Goal: Transaction & Acquisition: Purchase product/service

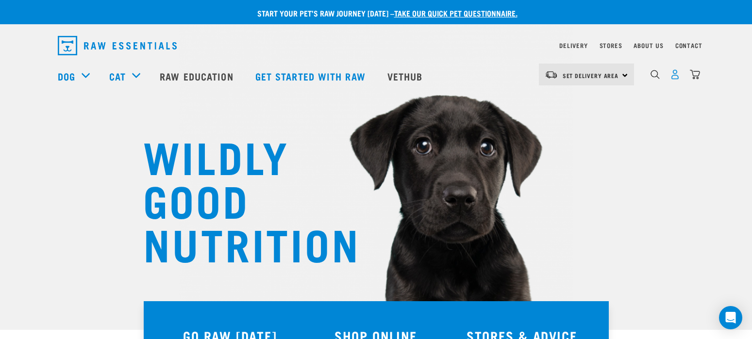
click at [677, 80] on img "dropdown navigation" at bounding box center [675, 74] width 10 height 10
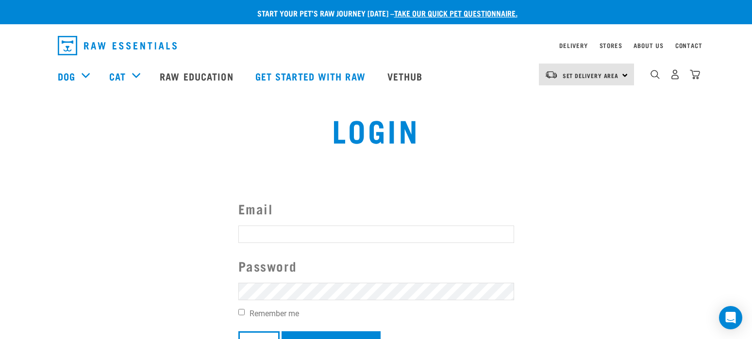
click at [265, 223] on form "Email Password Remember me Login Create Account" at bounding box center [376, 277] width 276 height 156
click at [275, 240] on input "Email" at bounding box center [376, 234] width 276 height 17
type input "daryan.jayde@gmail.com"
click at [238, 332] on input "Login" at bounding box center [258, 343] width 41 height 23
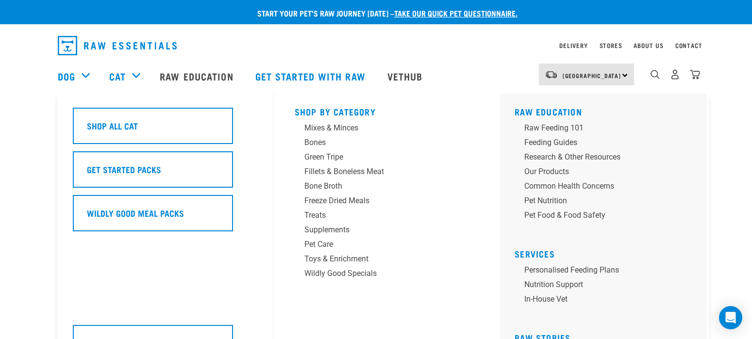
click at [133, 76] on div "Cat" at bounding box center [129, 76] width 41 height 39
click at [331, 170] on div "Fillets & Boneless Meat" at bounding box center [379, 172] width 151 height 12
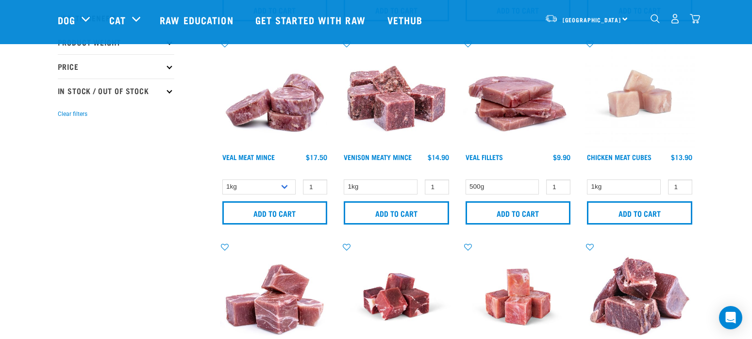
scroll to position [243, 0]
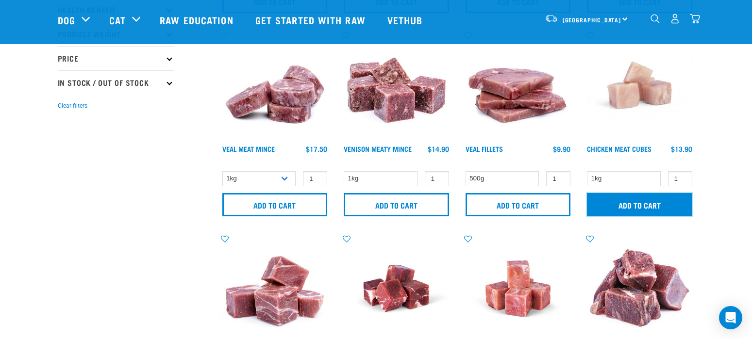
click at [612, 208] on input "Add to cart" at bounding box center [639, 204] width 105 height 23
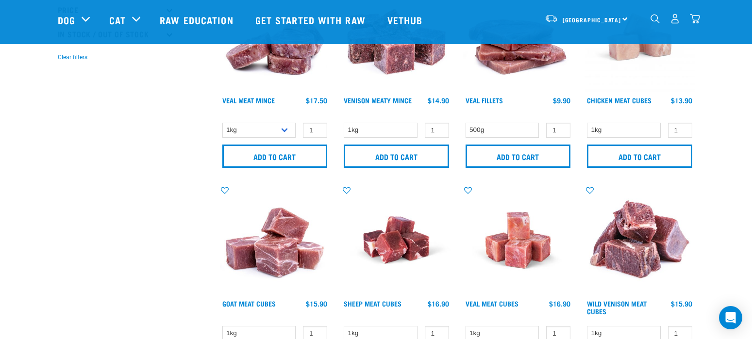
click at [35, 170] on button "delete" at bounding box center [30, 170] width 10 height 10
drag, startPoint x: 695, startPoint y: 22, endPoint x: 687, endPoint y: 24, distance: 8.1
click at [692, 24] on img "dropdown navigation" at bounding box center [695, 19] width 10 height 10
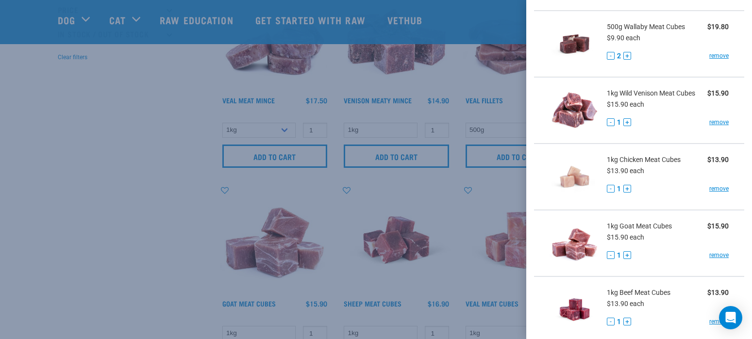
scroll to position [340, 0]
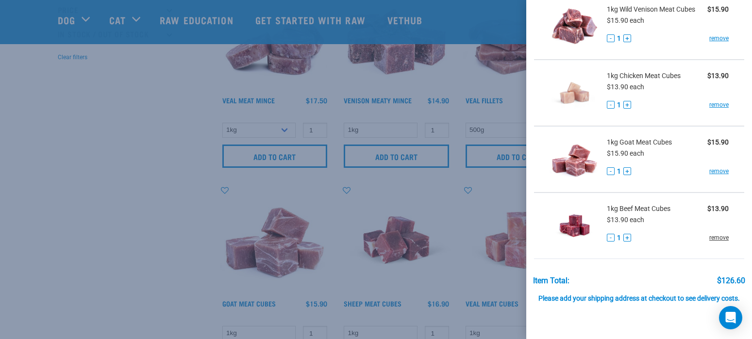
click at [716, 241] on link "remove" at bounding box center [718, 237] width 19 height 9
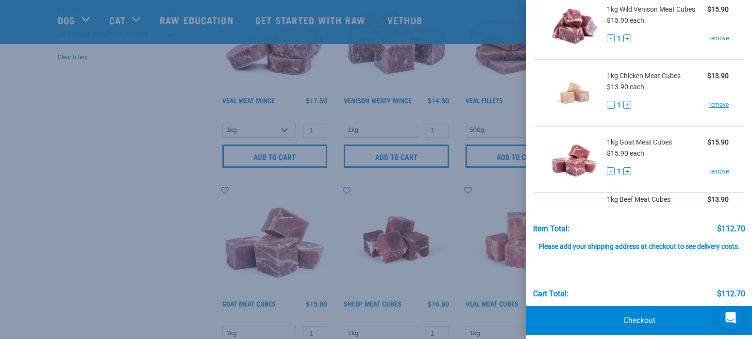
scroll to position [333, 0]
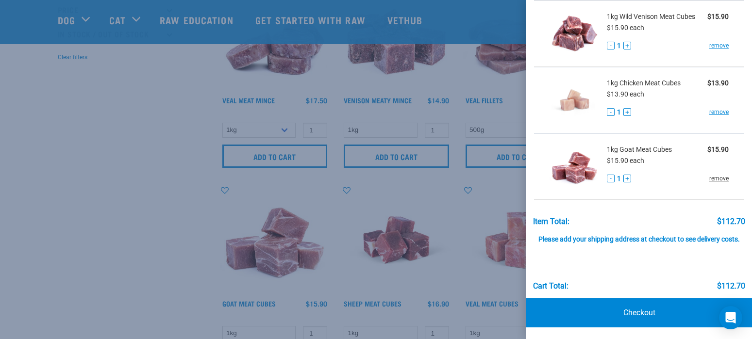
click at [712, 178] on link "remove" at bounding box center [718, 178] width 19 height 9
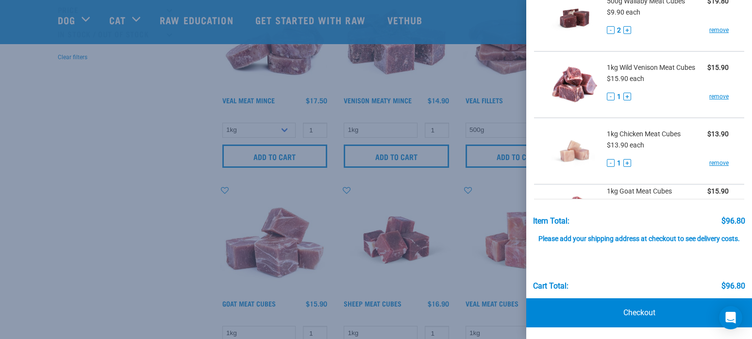
scroll to position [266, 0]
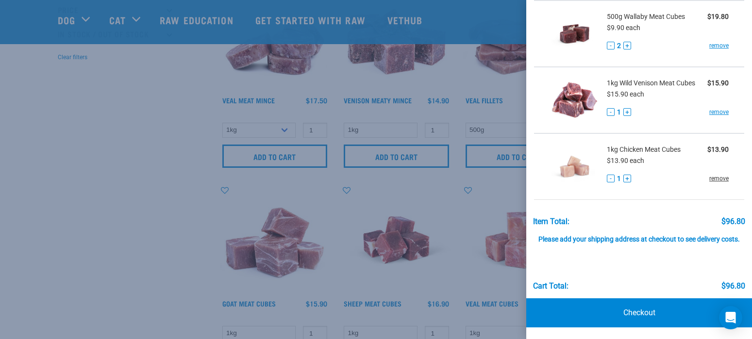
click at [710, 176] on link "remove" at bounding box center [718, 178] width 19 height 9
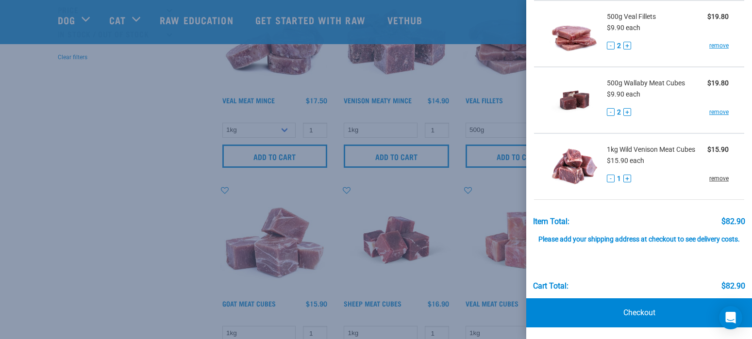
click at [713, 181] on link "remove" at bounding box center [718, 178] width 19 height 9
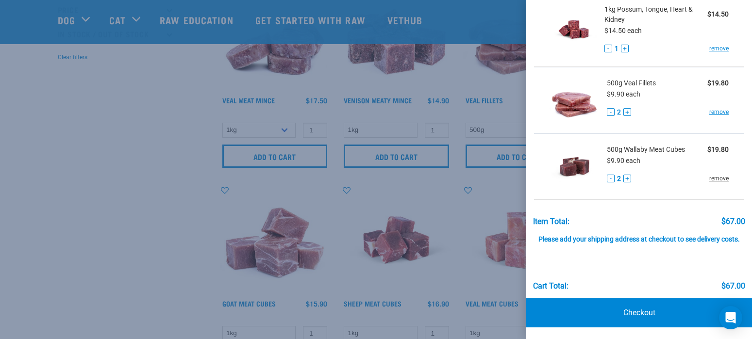
click at [715, 179] on link "remove" at bounding box center [718, 178] width 19 height 9
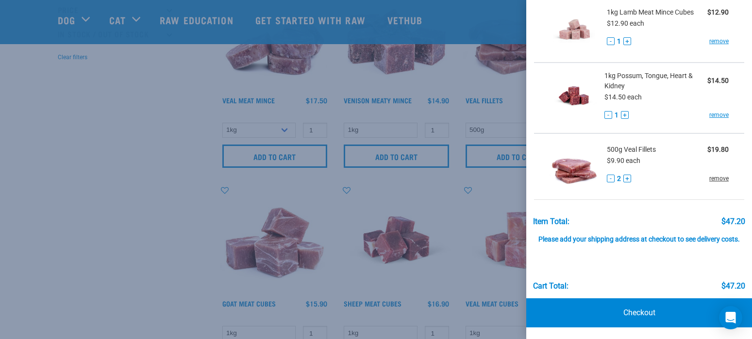
click at [714, 180] on link "remove" at bounding box center [718, 178] width 19 height 9
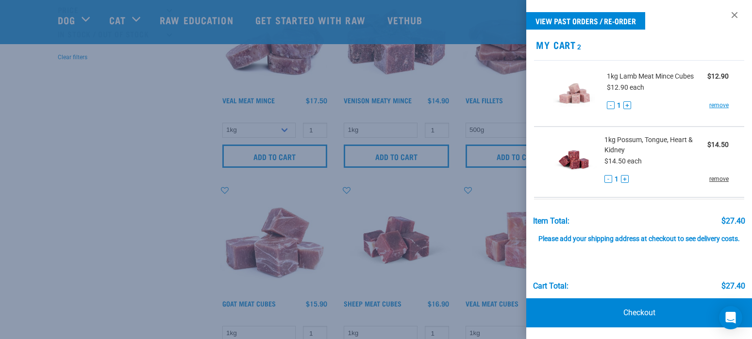
scroll to position [0, 0]
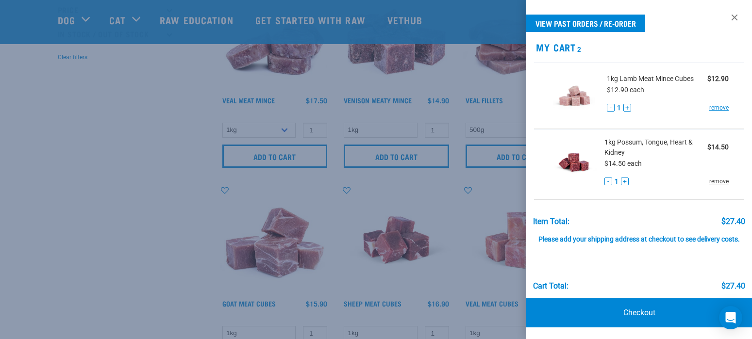
click at [711, 180] on link "remove" at bounding box center [718, 181] width 19 height 9
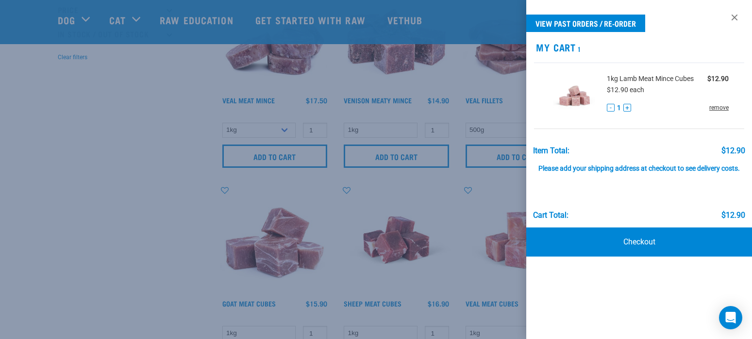
click at [716, 104] on link "remove" at bounding box center [718, 107] width 19 height 9
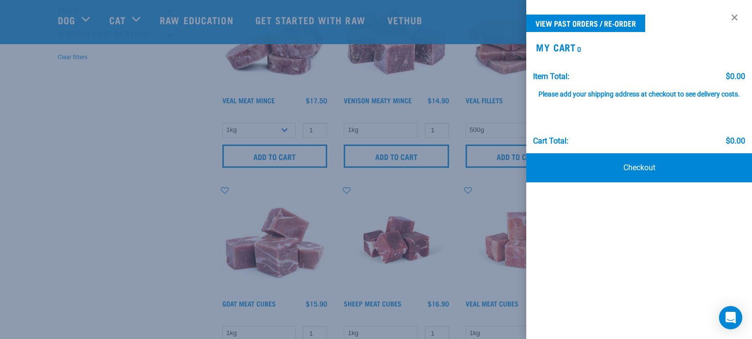
click at [155, 216] on div at bounding box center [376, 169] width 752 height 339
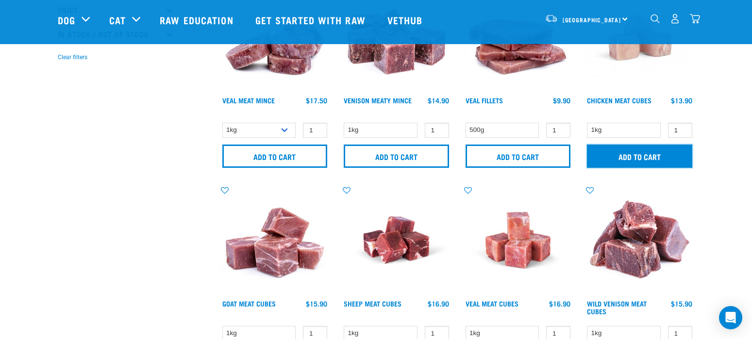
click at [617, 159] on input "Add to cart" at bounding box center [639, 156] width 105 height 23
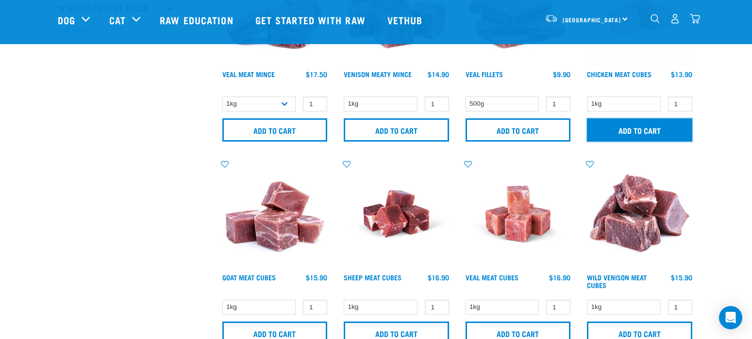
scroll to position [340, 0]
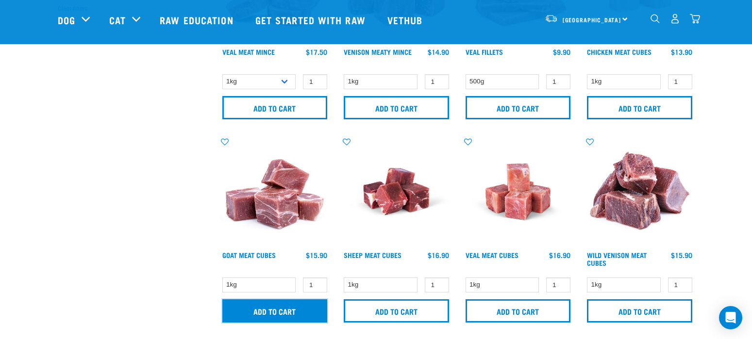
drag, startPoint x: 288, startPoint y: 311, endPoint x: 296, endPoint y: 309, distance: 7.5
click at [288, 311] on input "Add to cart" at bounding box center [274, 311] width 105 height 23
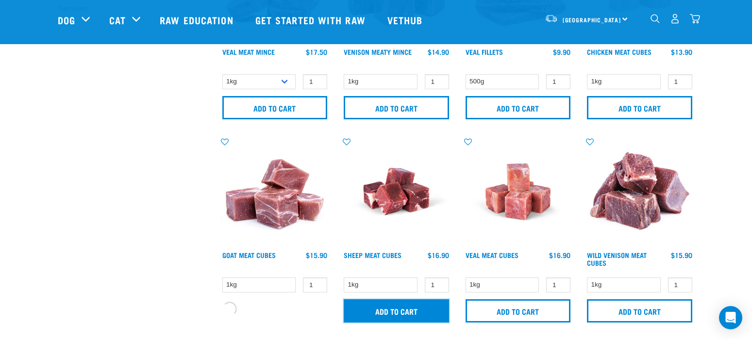
click at [419, 308] on input "Add to cart" at bounding box center [396, 311] width 105 height 23
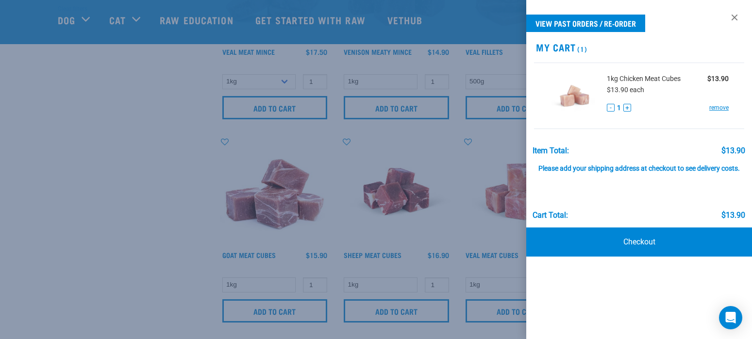
click at [133, 255] on div at bounding box center [376, 169] width 752 height 339
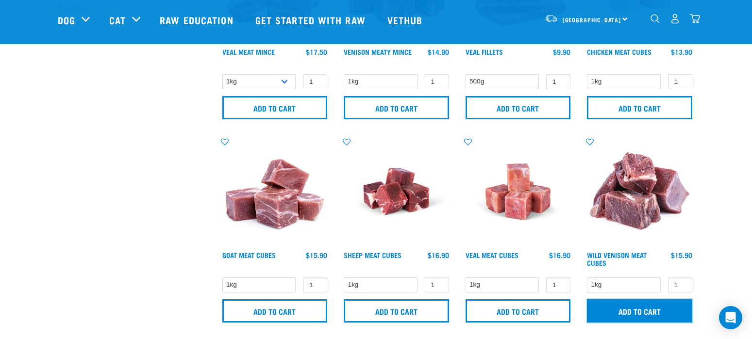
click at [619, 306] on input "Add to cart" at bounding box center [639, 311] width 105 height 23
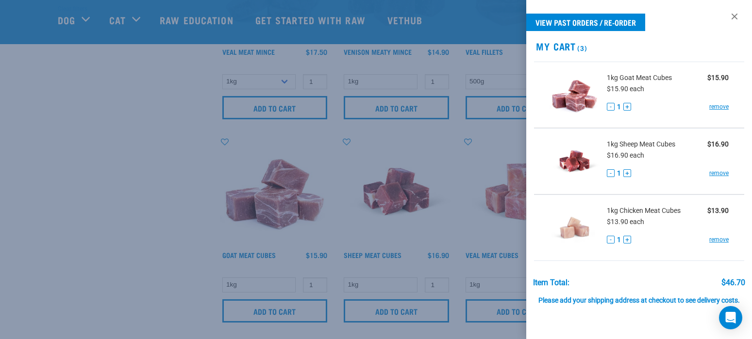
scroll to position [0, 0]
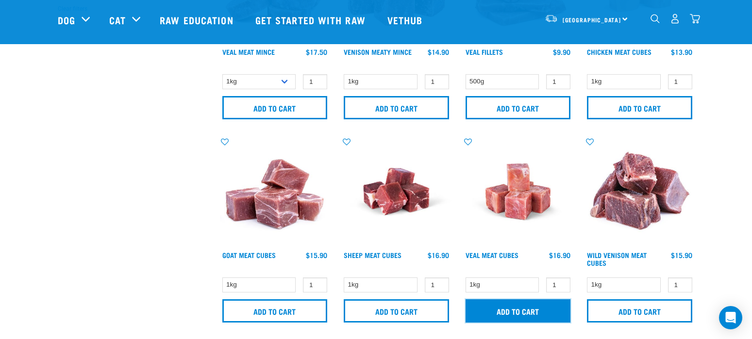
click at [555, 307] on input "Add to cart" at bounding box center [518, 311] width 105 height 23
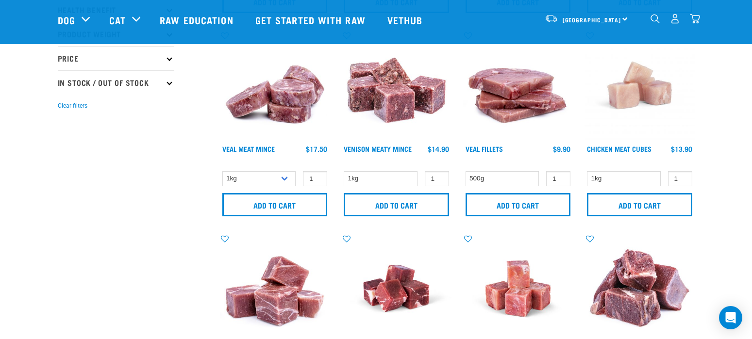
scroll to position [340, 0]
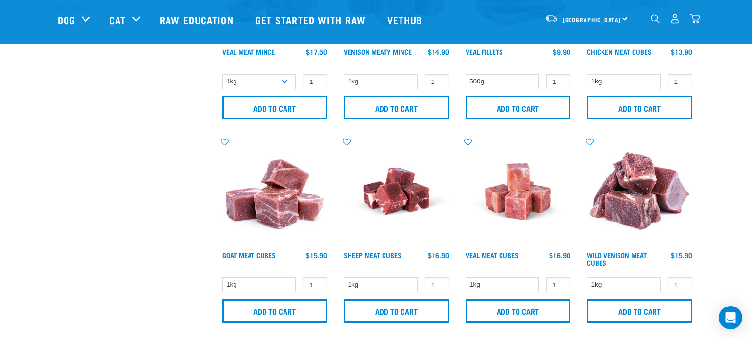
click at [695, 27] on div "5" at bounding box center [675, 19] width 50 height 22
click at [697, 19] on img "dropdown navigation" at bounding box center [695, 19] width 10 height 10
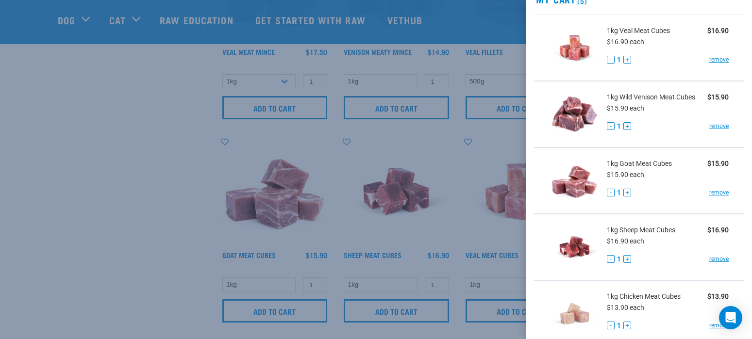
scroll to position [49, 0]
click at [166, 250] on div at bounding box center [376, 169] width 752 height 339
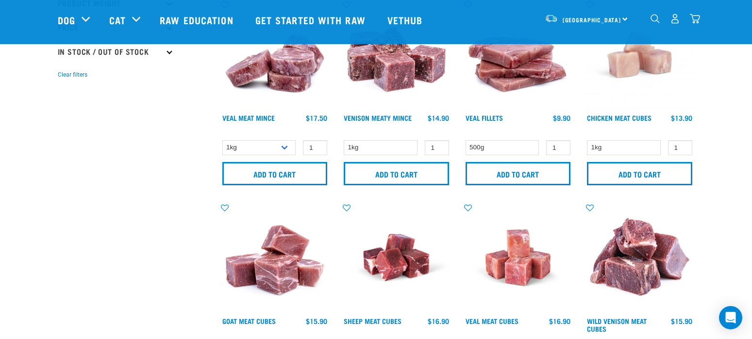
scroll to position [243, 0]
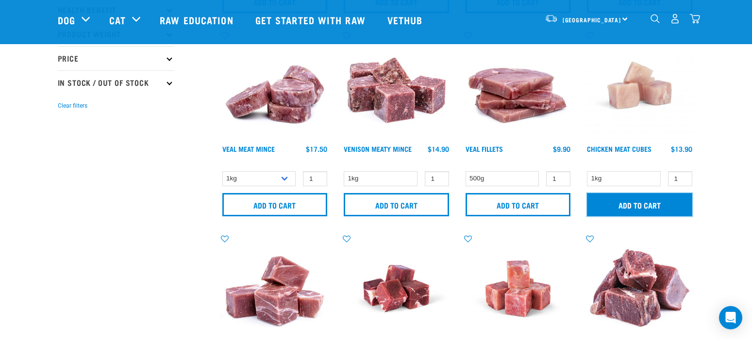
click at [628, 210] on input "Add to cart" at bounding box center [639, 204] width 105 height 23
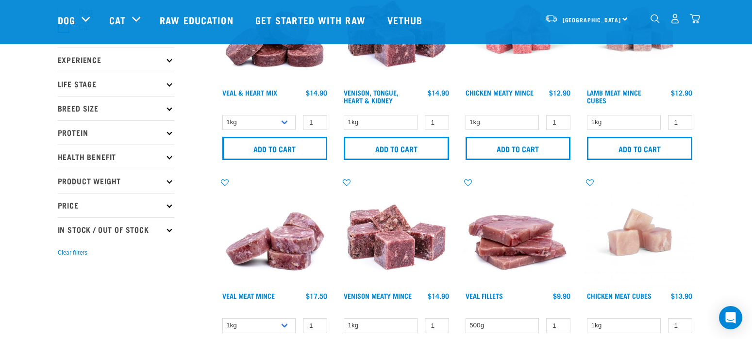
scroll to position [49, 0]
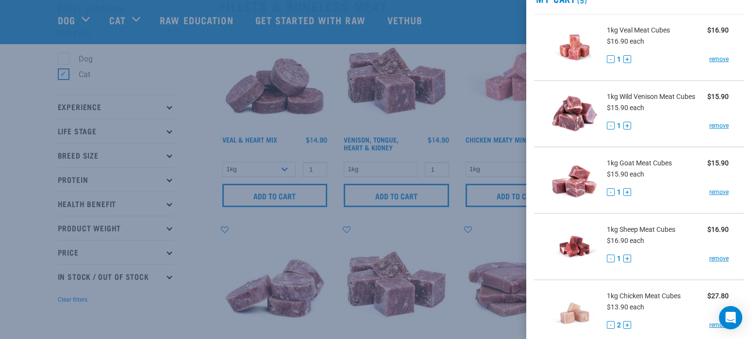
click at [28, 61] on div at bounding box center [376, 169] width 752 height 339
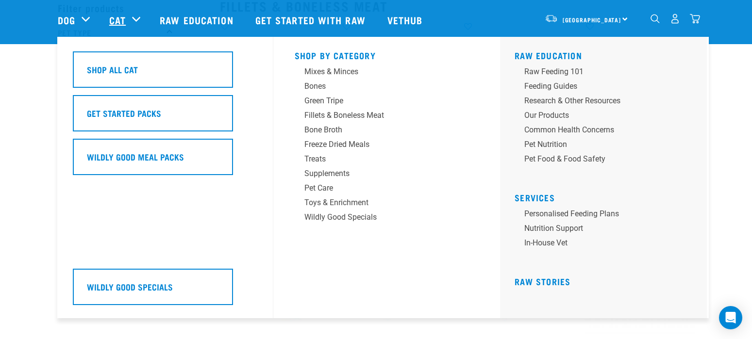
click at [116, 23] on link "Cat" at bounding box center [117, 20] width 17 height 15
click at [317, 76] on div "Mixes & Minces" at bounding box center [379, 72] width 151 height 12
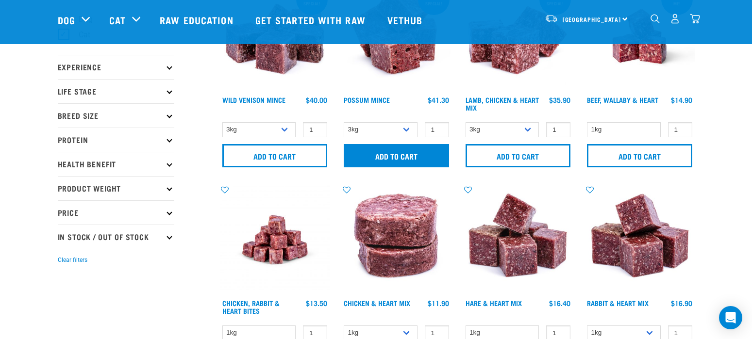
scroll to position [97, 0]
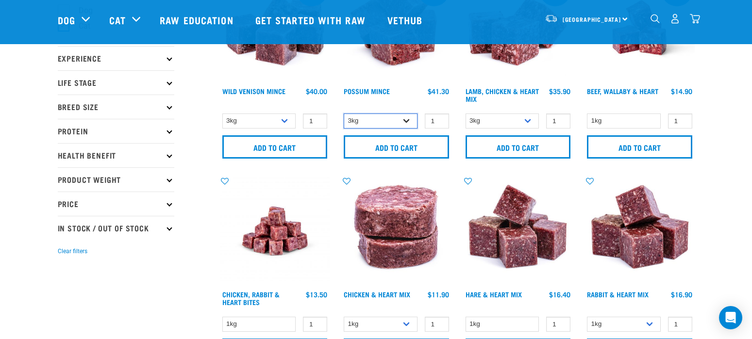
click at [408, 120] on select "3kg 1kg" at bounding box center [381, 121] width 74 height 15
select select "456"
click at [344, 114] on select "3kg 1kg" at bounding box center [381, 121] width 74 height 15
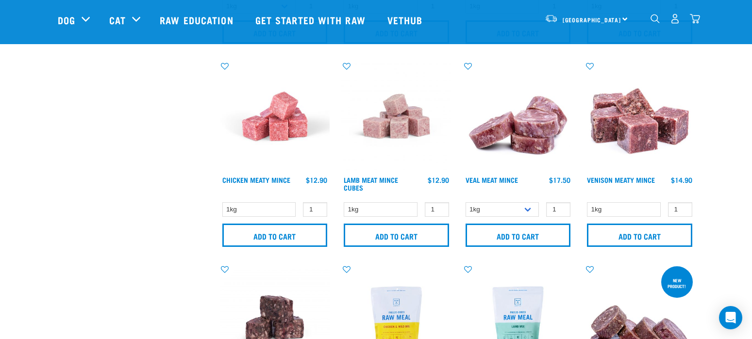
scroll to position [922, 0]
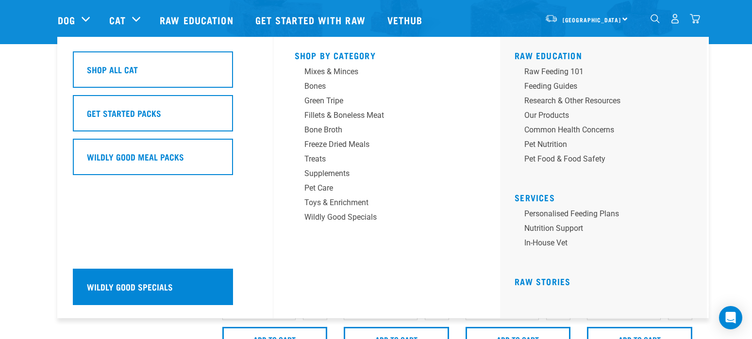
click at [122, 269] on div "Wildly Good Specials" at bounding box center [153, 287] width 160 height 36
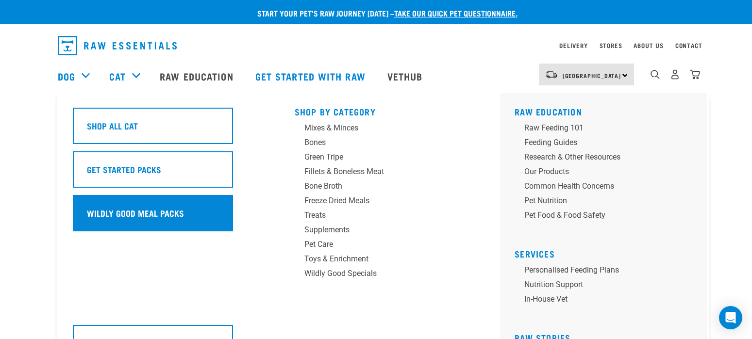
click at [143, 198] on div "Wildly Good Meal Packs" at bounding box center [153, 213] width 160 height 36
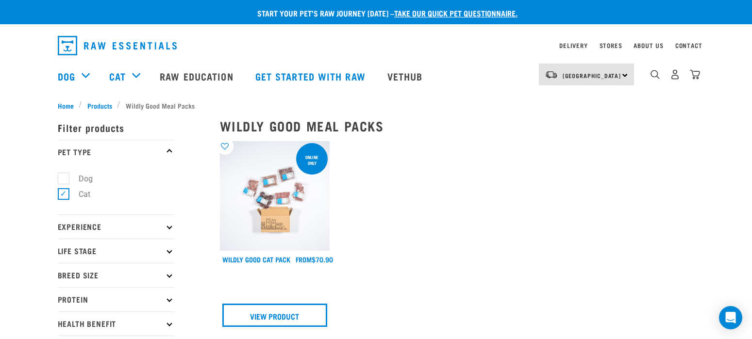
click at [284, 193] on img at bounding box center [275, 196] width 110 height 110
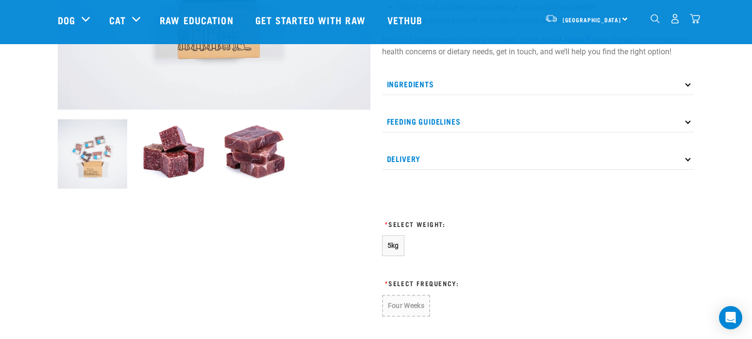
scroll to position [291, 0]
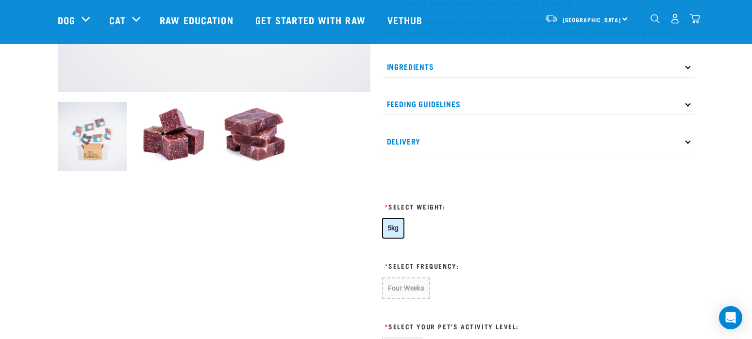
click at [398, 219] on button "5kg" at bounding box center [393, 228] width 22 height 21
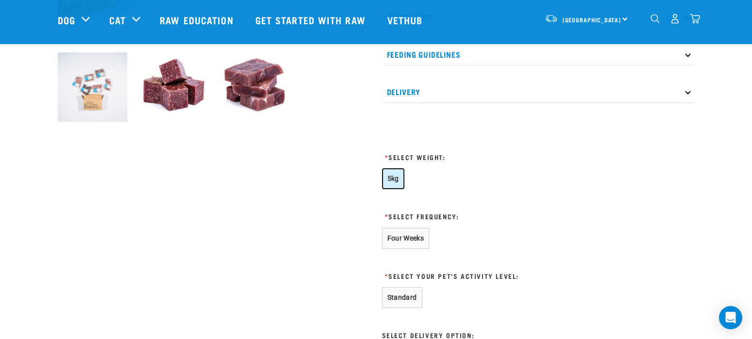
scroll to position [388, 0]
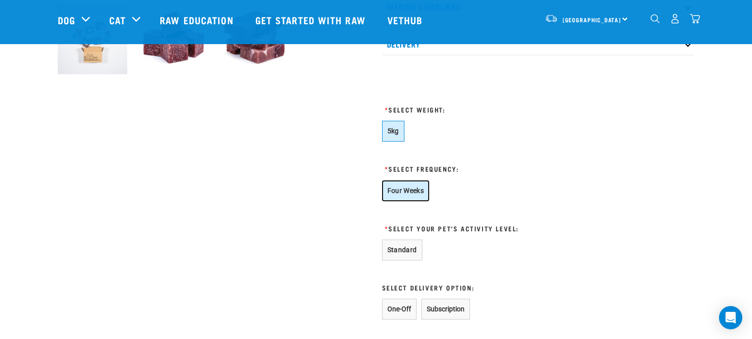
click at [422, 196] on button "Four Weeks" at bounding box center [406, 191] width 48 height 21
click at [405, 250] on button "Standard" at bounding box center [402, 250] width 40 height 21
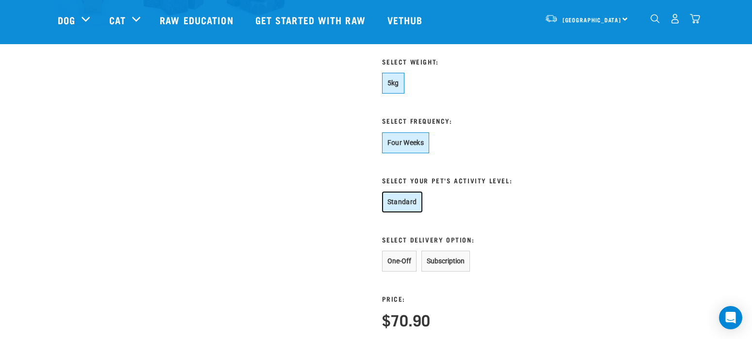
scroll to position [437, 0]
click at [436, 262] on button "Subscription" at bounding box center [445, 260] width 49 height 21
click at [388, 265] on button "One-Off" at bounding box center [399, 260] width 34 height 21
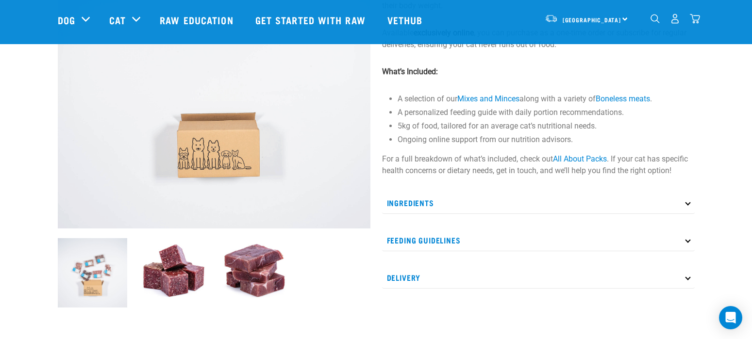
scroll to position [146, 0]
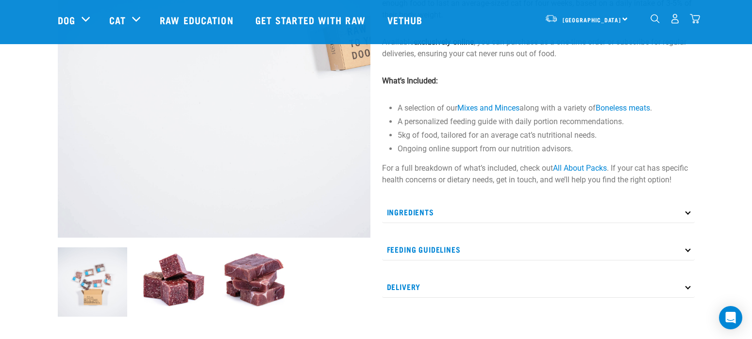
click at [405, 215] on p "Ingredients" at bounding box center [538, 212] width 313 height 22
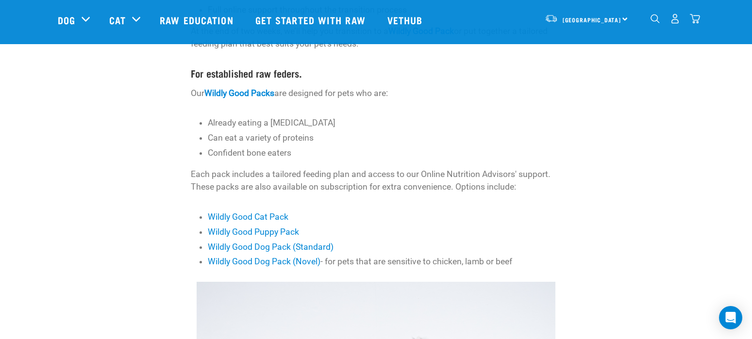
scroll to position [291, 0]
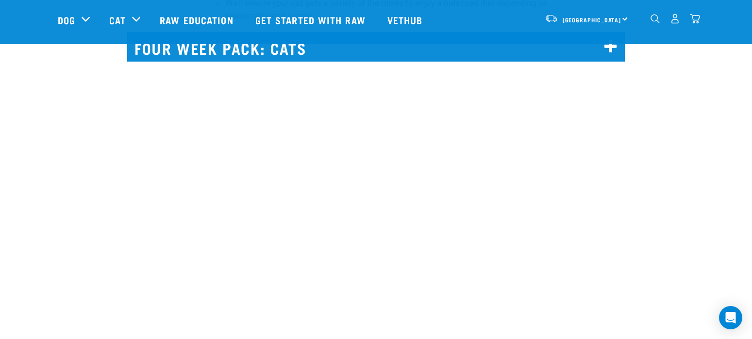
scroll to position [6748, 0]
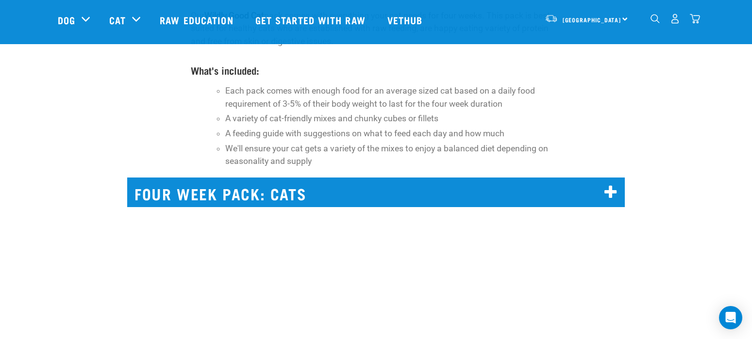
click at [346, 179] on h2 "FOUR WEEK PACK: CATS" at bounding box center [376, 193] width 498 height 30
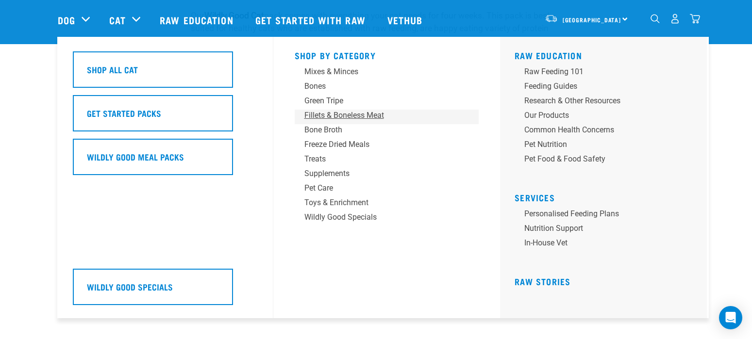
click at [321, 118] on div "Fillets & Boneless Meat" at bounding box center [379, 116] width 151 height 12
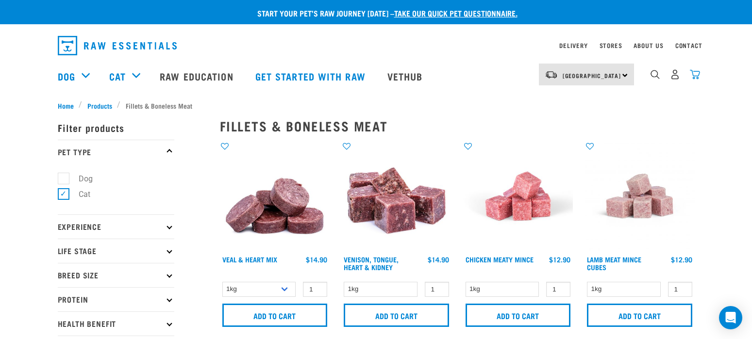
click at [699, 78] on img "dropdown navigation" at bounding box center [695, 74] width 10 height 10
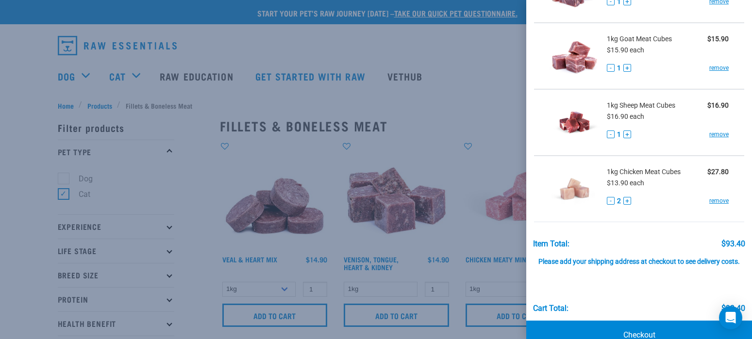
scroll to position [194, 0]
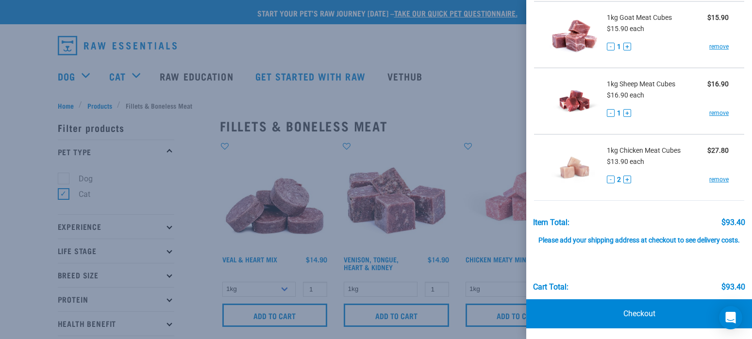
click at [483, 71] on div at bounding box center [376, 169] width 752 height 339
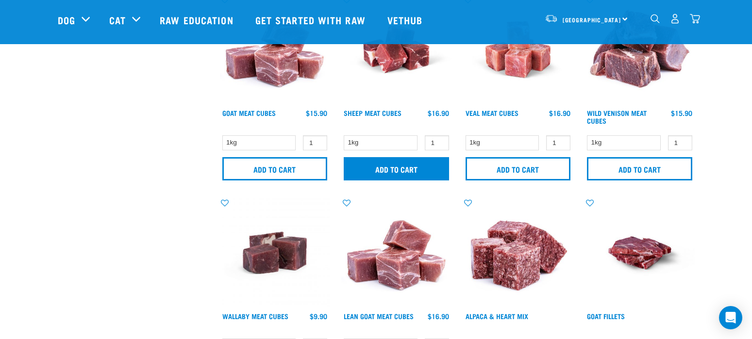
scroll to position [534, 0]
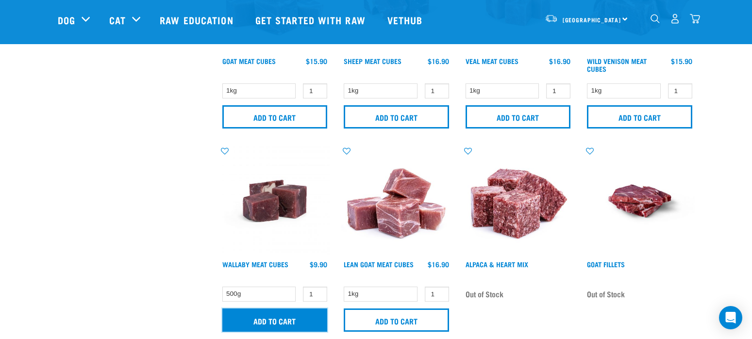
click at [303, 314] on input "Add to cart" at bounding box center [274, 320] width 105 height 23
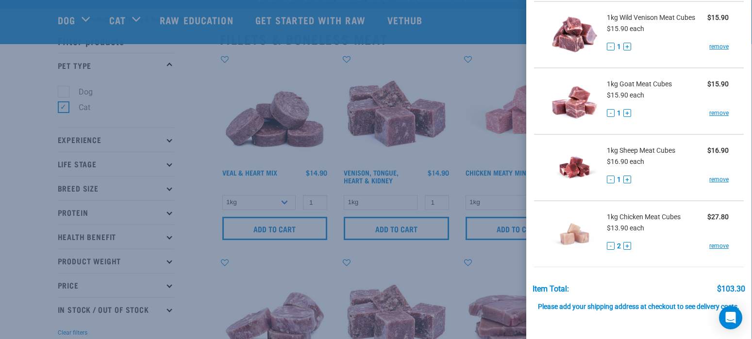
scroll to position [0, 0]
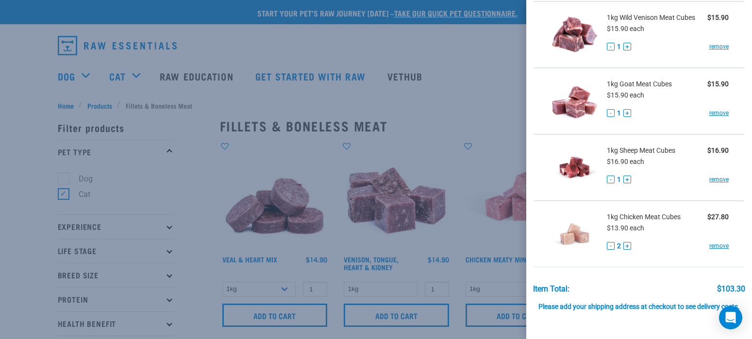
click at [193, 135] on div at bounding box center [376, 169] width 752 height 339
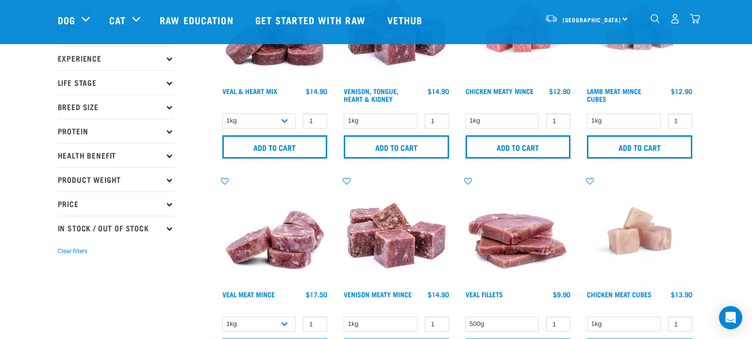
scroll to position [146, 0]
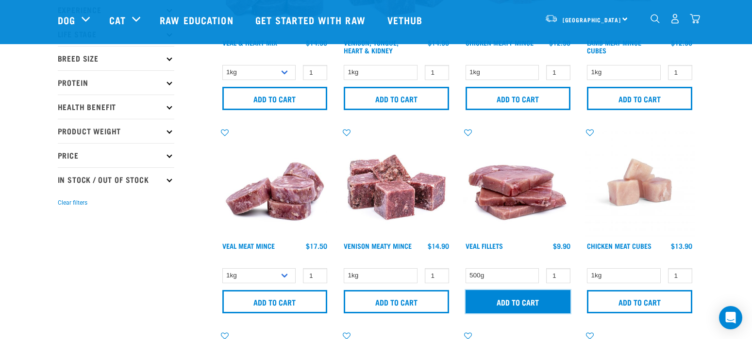
click at [530, 300] on input "Add to cart" at bounding box center [518, 301] width 105 height 23
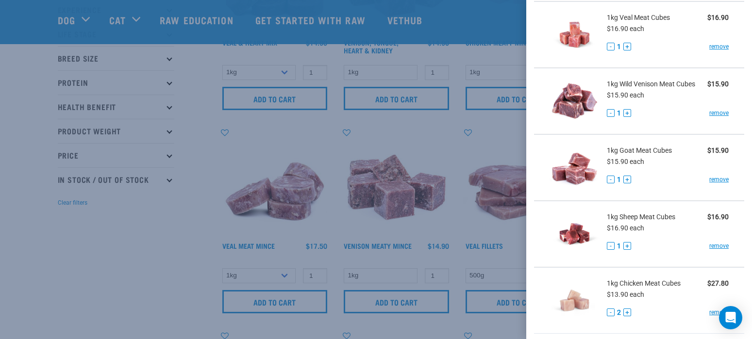
click at [156, 286] on div at bounding box center [376, 169] width 752 height 339
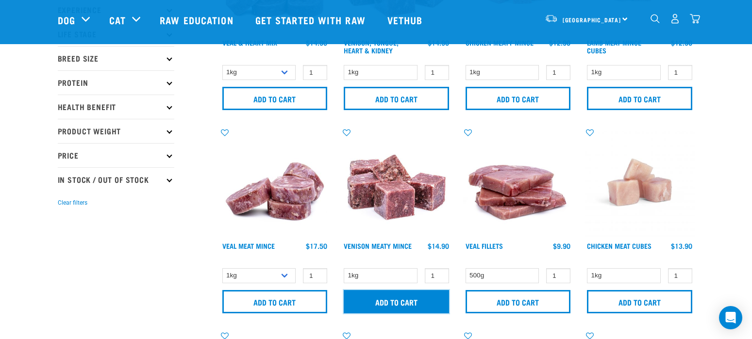
click at [418, 306] on input "Add to cart" at bounding box center [396, 301] width 105 height 23
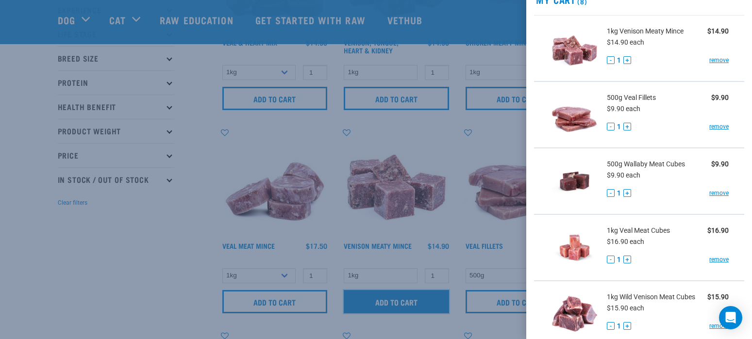
scroll to position [0, 0]
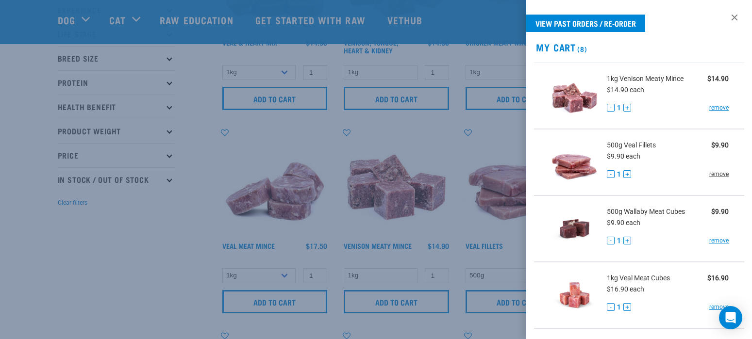
click at [709, 175] on link "remove" at bounding box center [718, 174] width 19 height 9
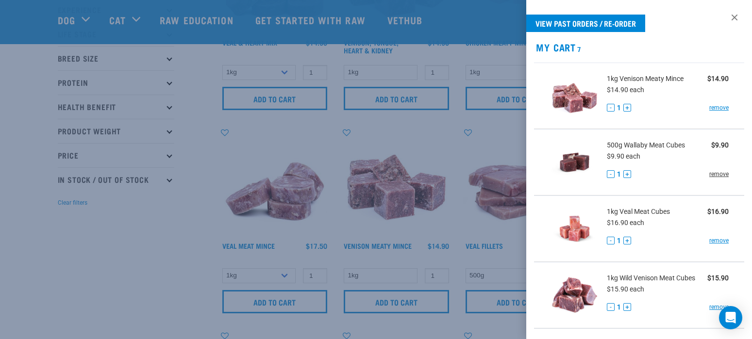
click at [710, 175] on link "remove" at bounding box center [718, 174] width 19 height 9
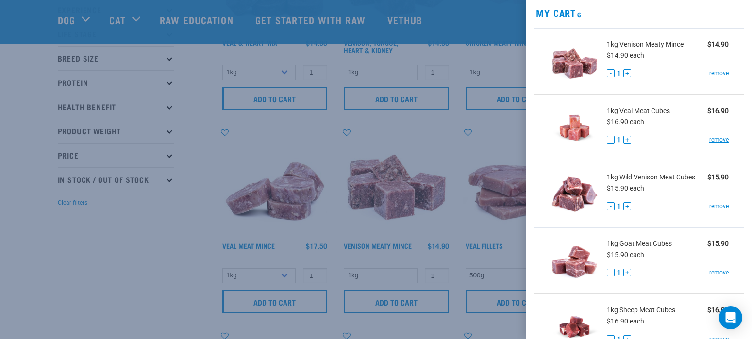
scroll to position [146, 0]
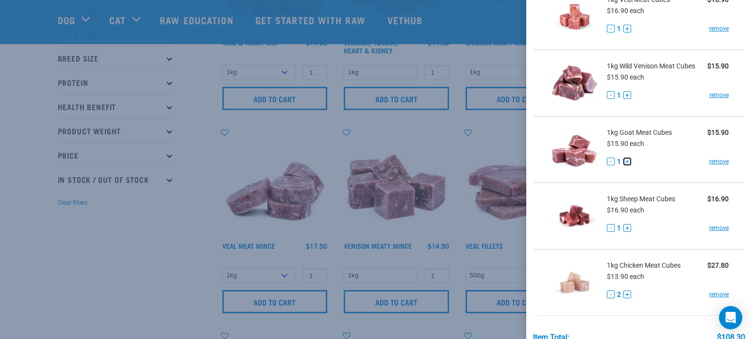
click at [627, 164] on button "+" at bounding box center [627, 162] width 8 height 8
click at [629, 95] on button "+" at bounding box center [627, 95] width 8 height 8
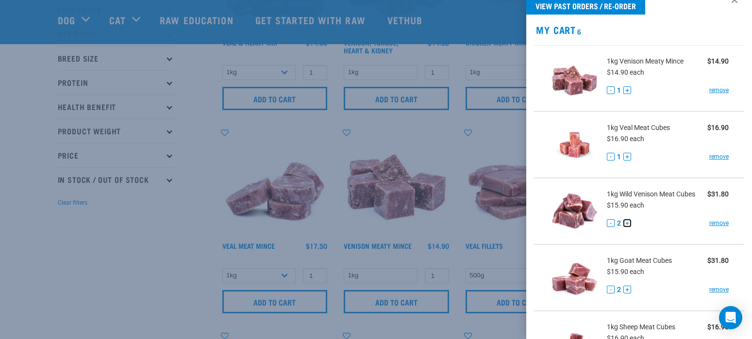
scroll to position [0, 0]
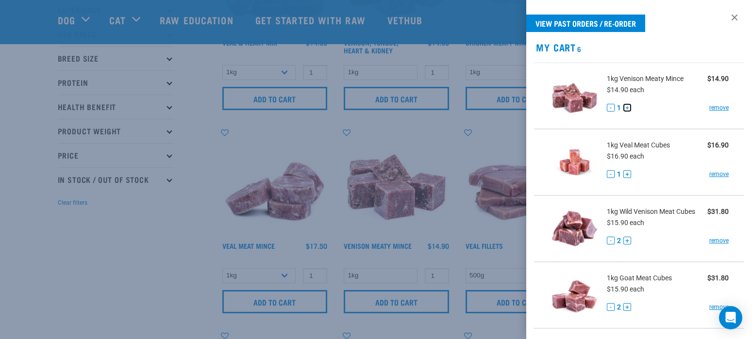
click at [625, 110] on button "+" at bounding box center [627, 108] width 8 height 8
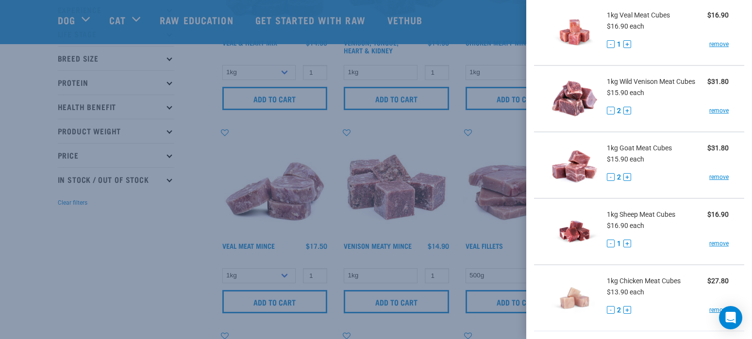
scroll to position [49, 0]
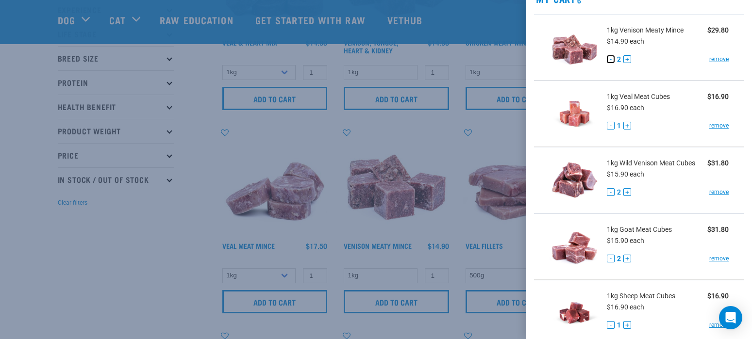
click at [611, 63] on button "-" at bounding box center [611, 59] width 8 height 8
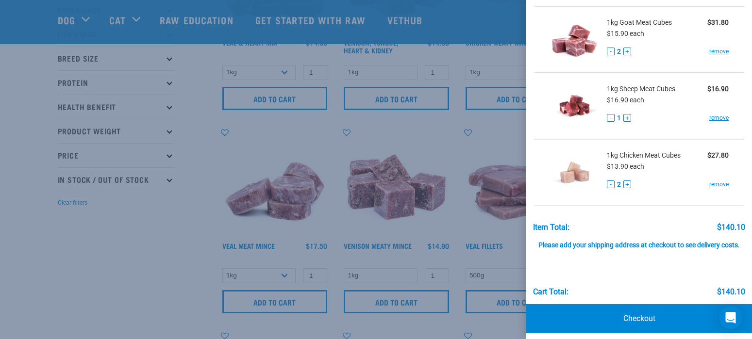
scroll to position [262, 0]
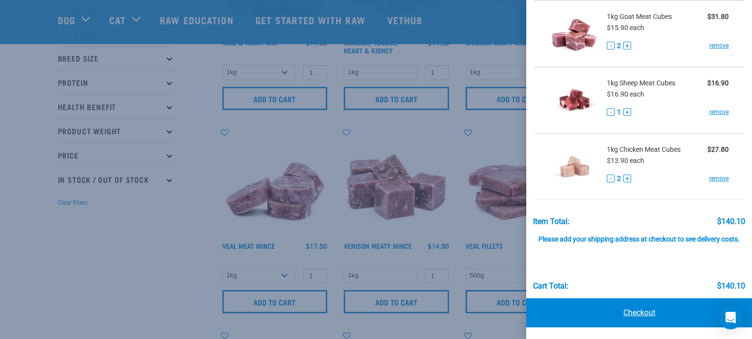
click at [647, 310] on link "Checkout" at bounding box center [639, 313] width 226 height 29
click at [624, 313] on link "Checkout" at bounding box center [639, 313] width 226 height 29
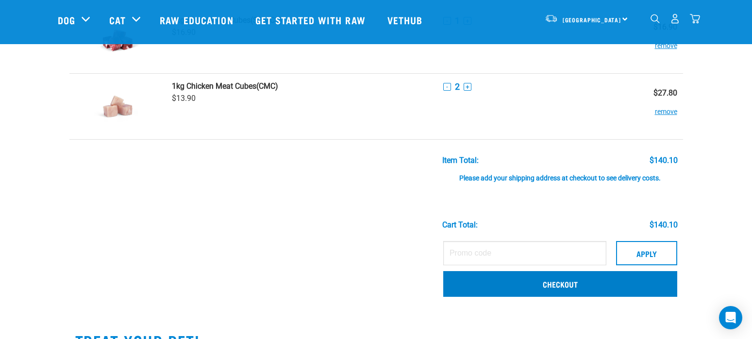
scroll to position [340, 0]
click at [612, 279] on link "Checkout" at bounding box center [560, 283] width 234 height 25
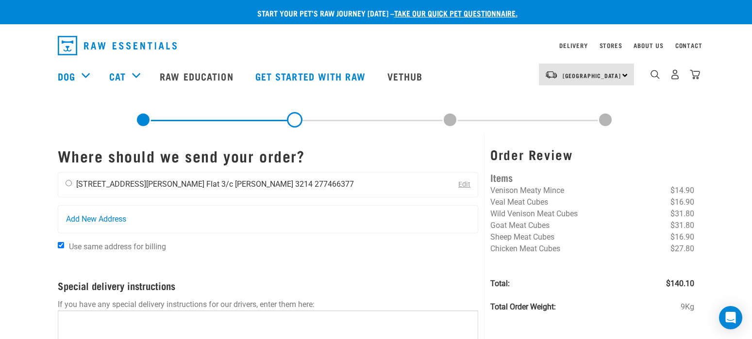
click at [235, 188] on li "[PERSON_NAME] 3214" at bounding box center [274, 184] width 78 height 9
click at [68, 183] on input "radio" at bounding box center [69, 183] width 6 height 6
radio input "true"
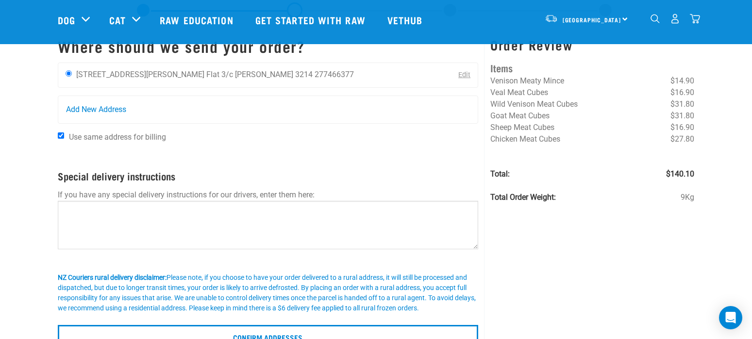
scroll to position [97, 0]
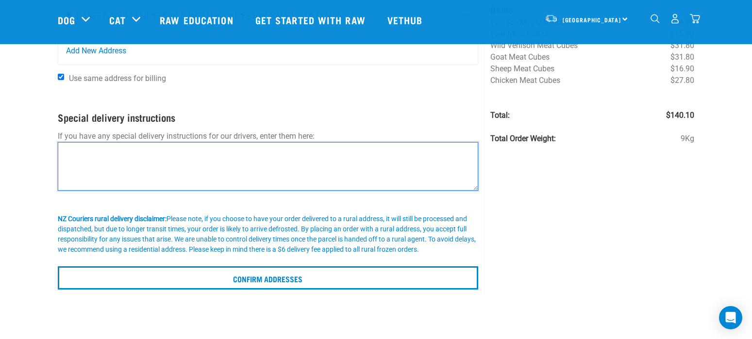
click at [233, 174] on textarea at bounding box center [268, 166] width 421 height 49
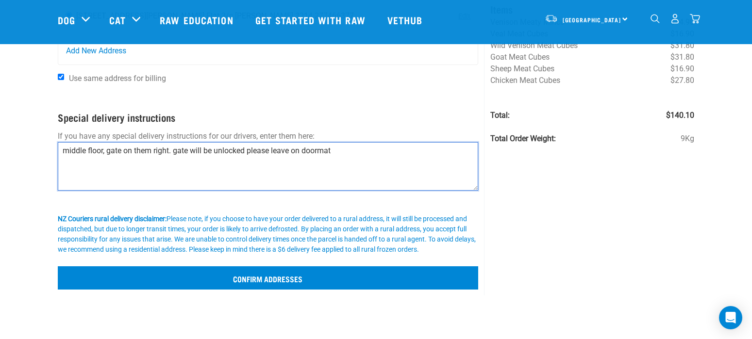
type textarea "middle floor, gate on them right. gate will be unlocked please leave on doormat"
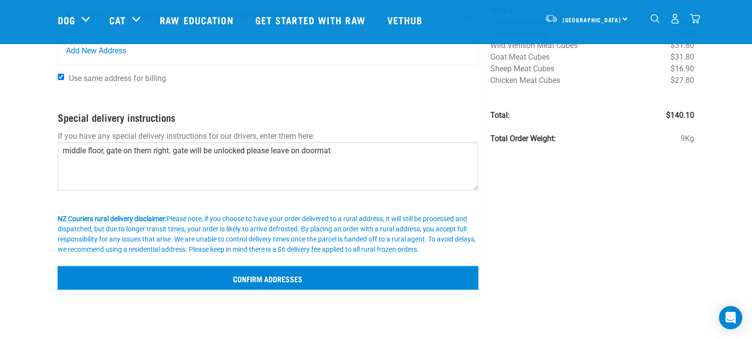
click at [215, 278] on input "Confirm addresses" at bounding box center [268, 278] width 421 height 23
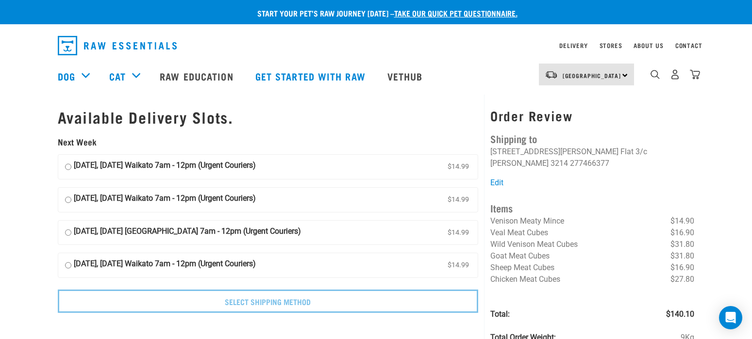
click at [71, 165] on label "16 September, Tuesday Waikato 7am - 12pm (Urgent Couriers) $14.99" at bounding box center [268, 167] width 420 height 24
click at [71, 165] on input "16 September, Tuesday Waikato 7am - 12pm (Urgent Couriers) $14.99" at bounding box center [68, 167] width 6 height 15
radio input "true"
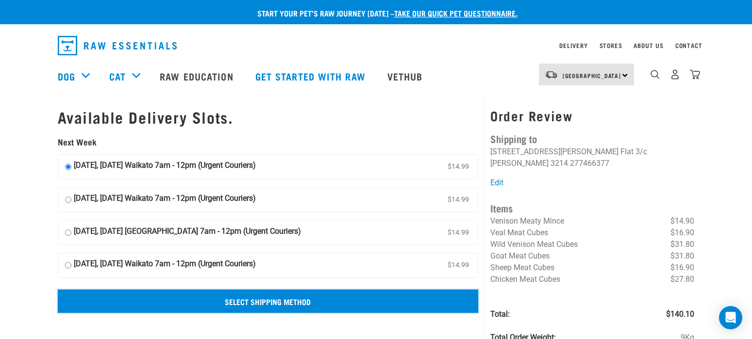
click at [160, 298] on input "Select Shipping Method" at bounding box center [268, 301] width 421 height 23
